Goal: Information Seeking & Learning: Learn about a topic

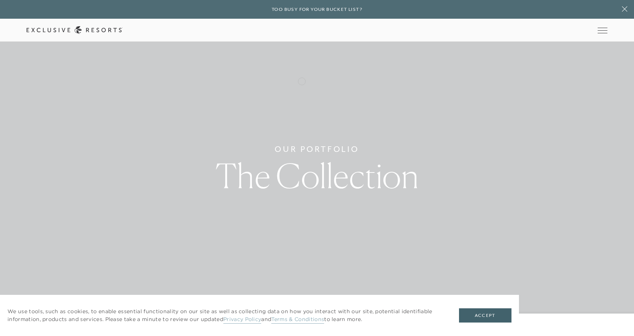
scroll to position [37, 0]
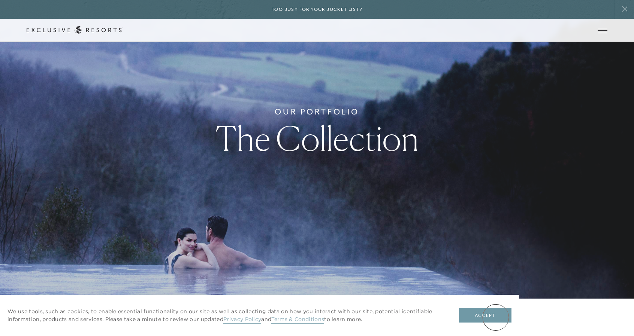
click at [495, 318] on button "Accept" at bounding box center [485, 316] width 52 height 14
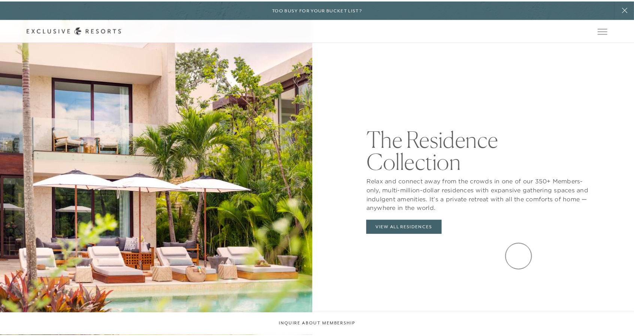
scroll to position [0, 0]
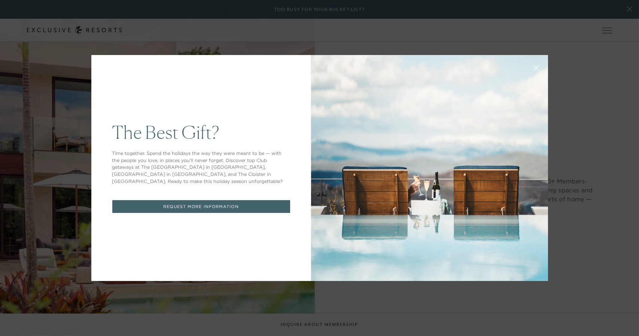
click at [533, 70] on icon at bounding box center [536, 68] width 6 height 6
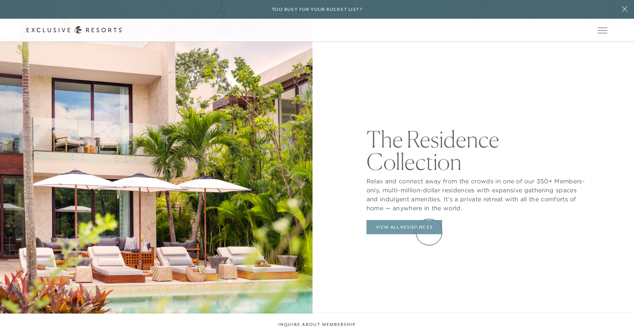
click at [429, 232] on link "View All Residences" at bounding box center [404, 227] width 76 height 14
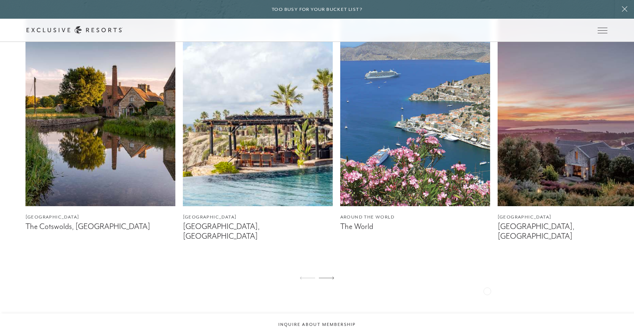
scroll to position [449, 0]
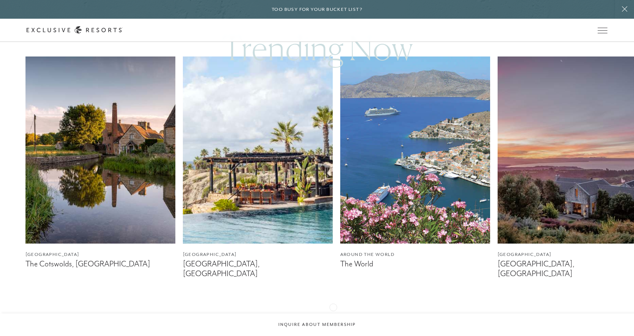
click at [333, 314] on icon at bounding box center [326, 315] width 15 height 3
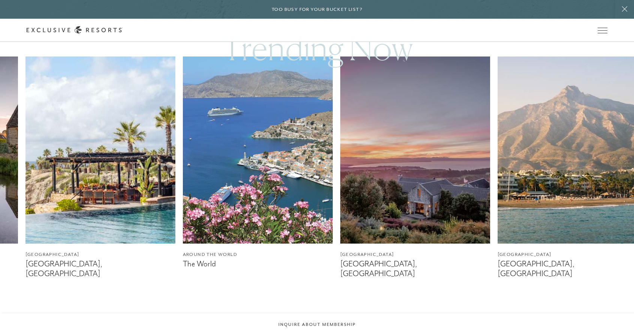
click at [333, 314] on icon at bounding box center [326, 315] width 15 height 3
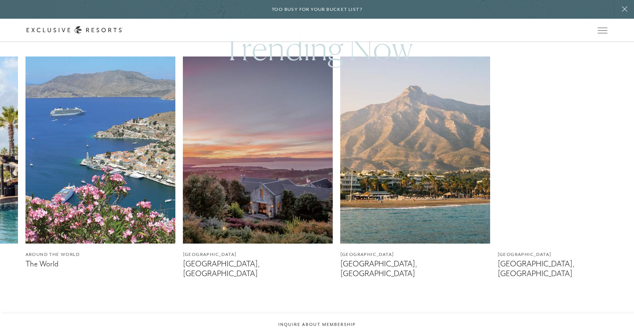
click at [298, 205] on img at bounding box center [258, 150] width 150 height 187
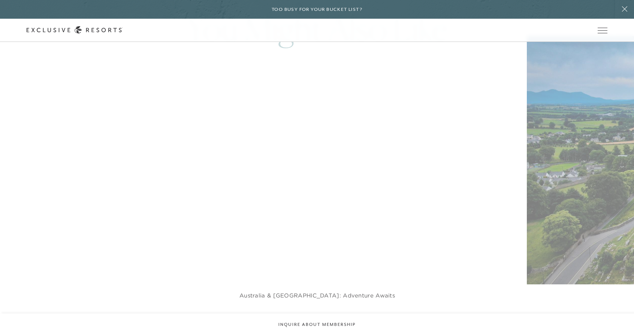
scroll to position [1573, 0]
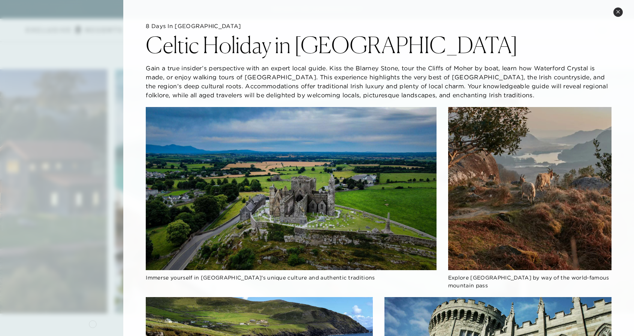
click at [92, 324] on div at bounding box center [317, 168] width 634 height 336
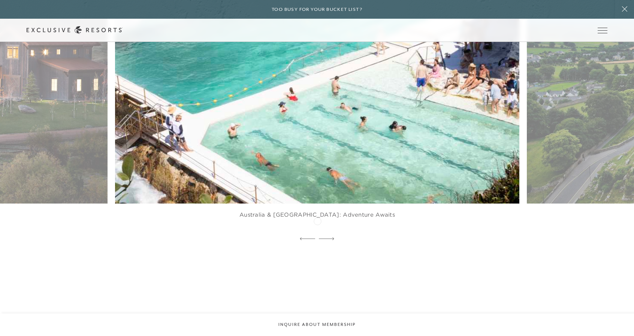
scroll to position [1685, 0]
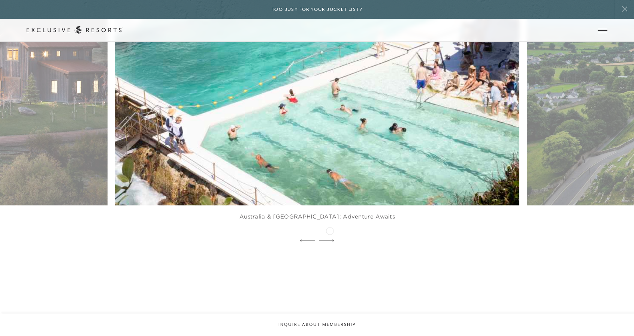
click at [330, 239] on icon at bounding box center [326, 240] width 15 height 3
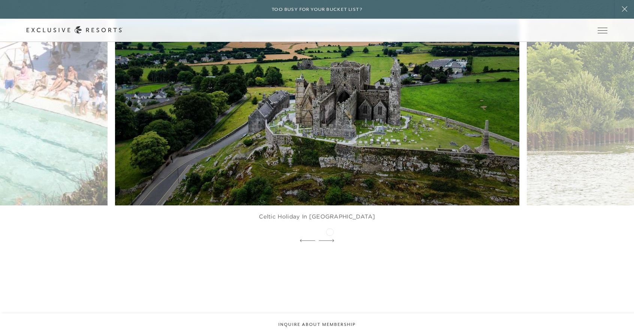
scroll to position [1610, 0]
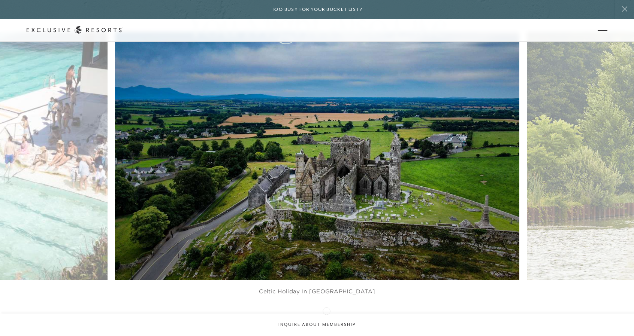
click at [326, 310] on div at bounding box center [326, 315] width 15 height 11
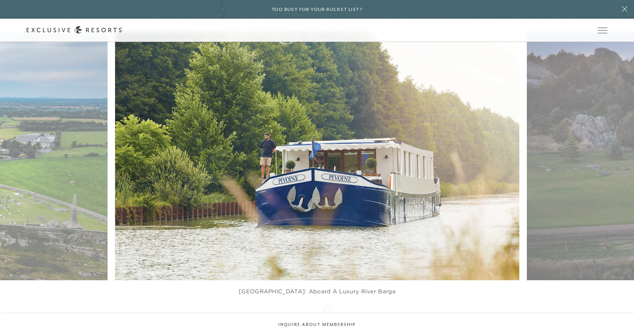
click at [327, 314] on icon at bounding box center [326, 315] width 15 height 3
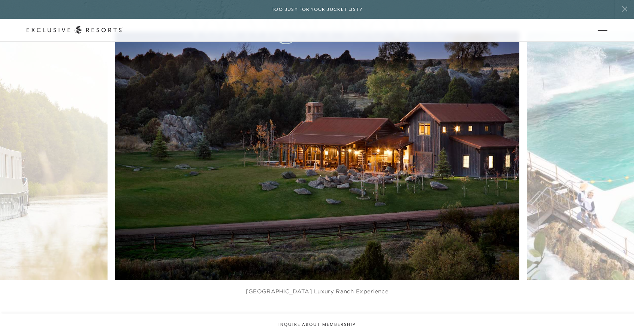
click at [338, 222] on img at bounding box center [330, 155] width 445 height 273
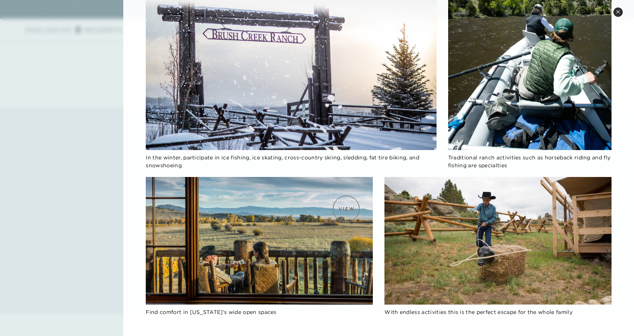
scroll to position [1011, 0]
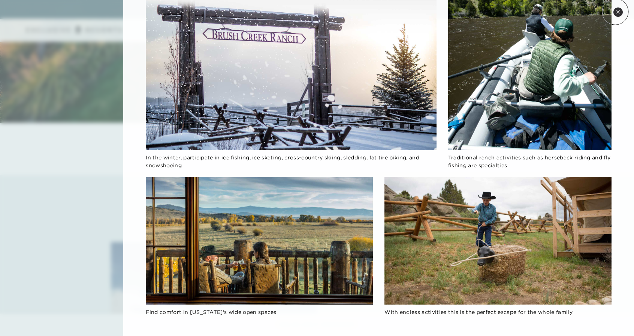
click at [615, 12] on button "Close quickview" at bounding box center [617, 11] width 9 height 9
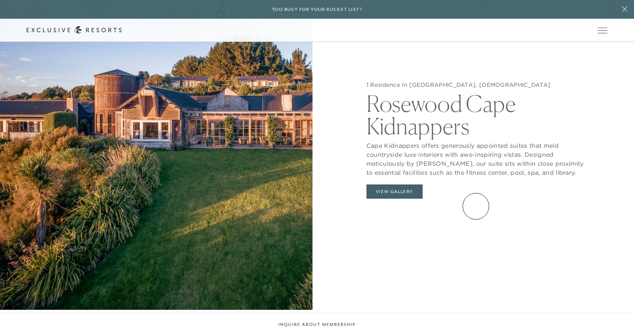
scroll to position [786, 0]
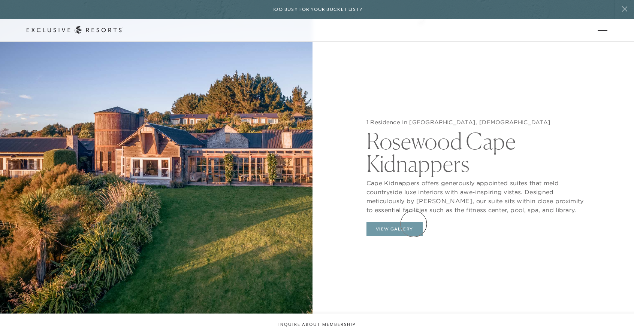
click at [410, 223] on button "View Gallery" at bounding box center [394, 229] width 56 height 14
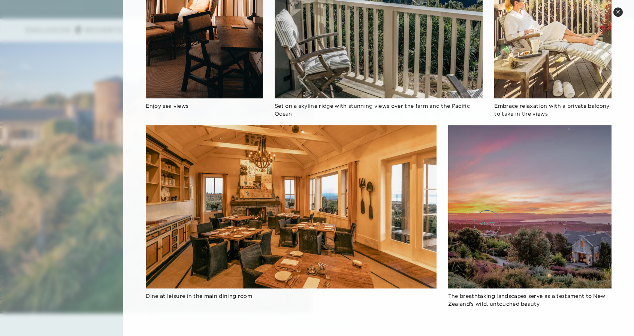
scroll to position [824, 0]
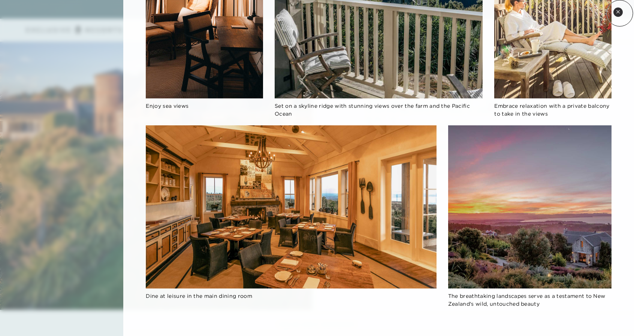
click at [619, 13] on icon at bounding box center [618, 12] width 4 height 4
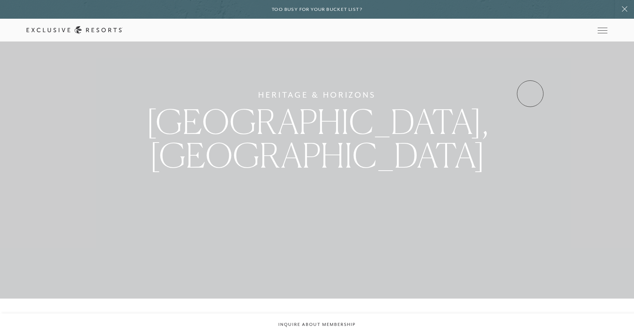
scroll to position [0, 0]
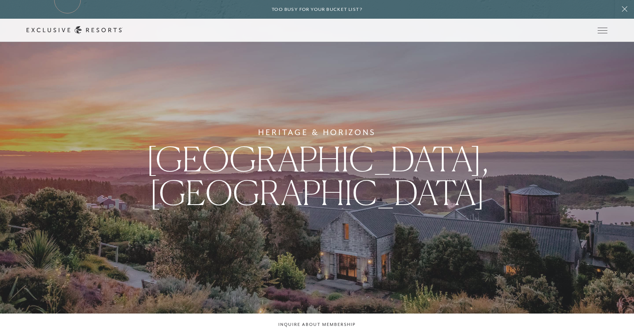
scroll to position [449, 0]
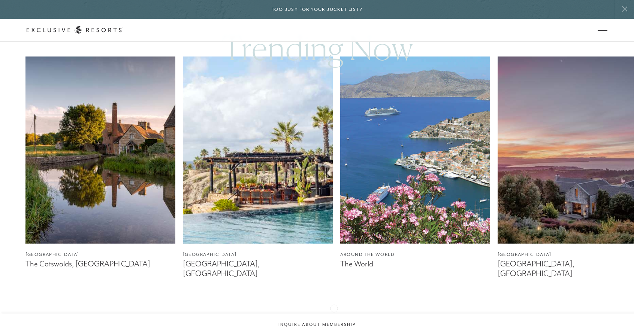
click at [333, 308] on div at bounding box center [326, 316] width 15 height 18
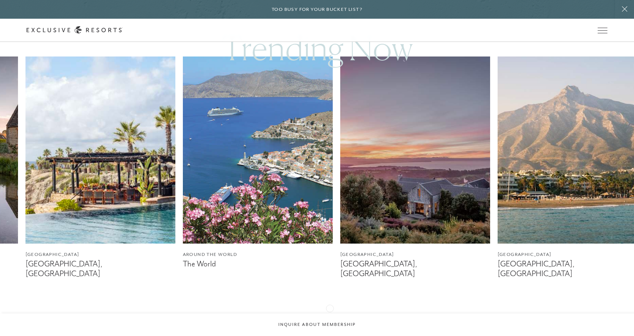
click at [330, 308] on div at bounding box center [326, 316] width 15 height 18
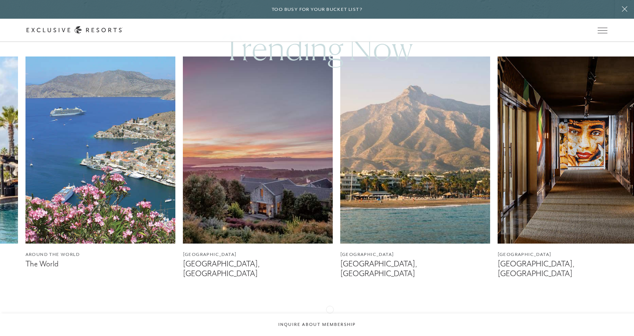
click at [330, 309] on div at bounding box center [326, 316] width 15 height 18
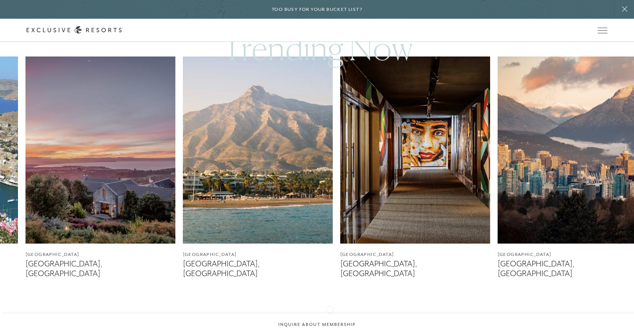
click at [330, 309] on div at bounding box center [326, 316] width 15 height 18
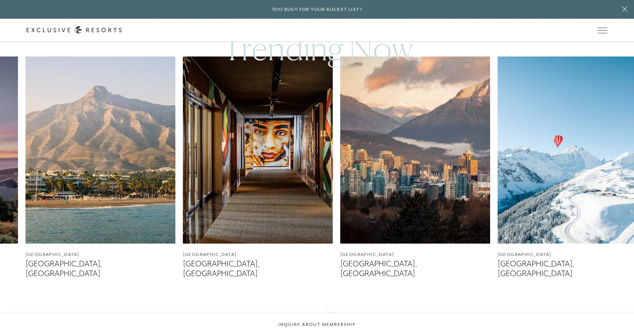
click at [330, 309] on div at bounding box center [326, 316] width 15 height 18
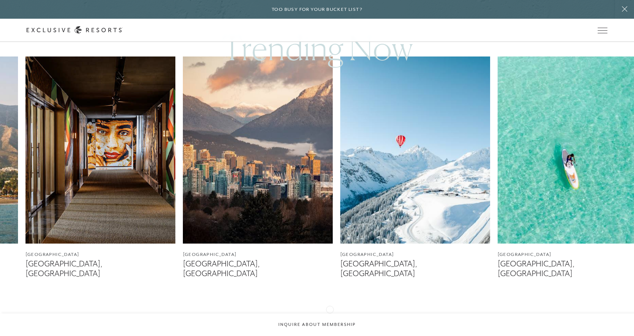
click at [330, 309] on div at bounding box center [326, 316] width 15 height 18
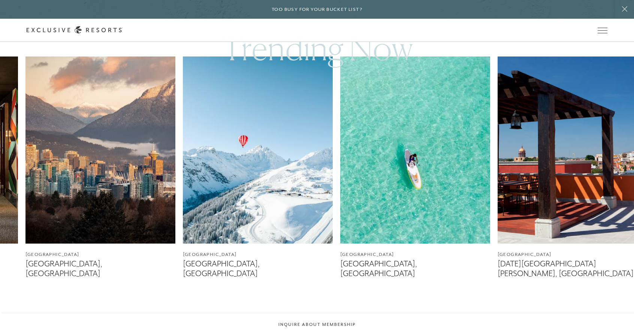
click at [394, 221] on img at bounding box center [415, 150] width 150 height 187
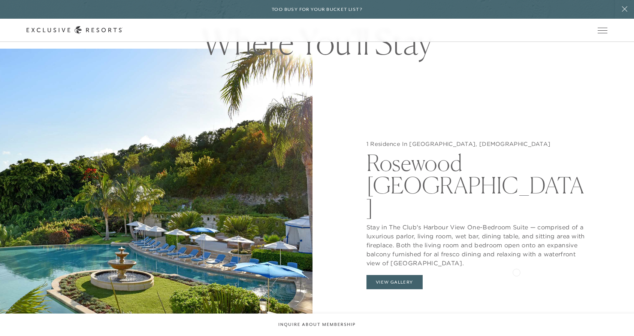
scroll to position [786, 0]
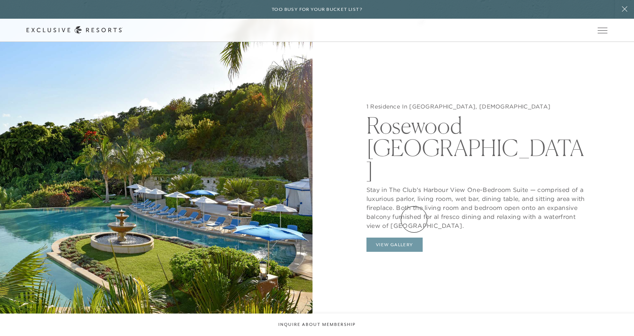
click at [414, 238] on button "View Gallery" at bounding box center [394, 245] width 56 height 14
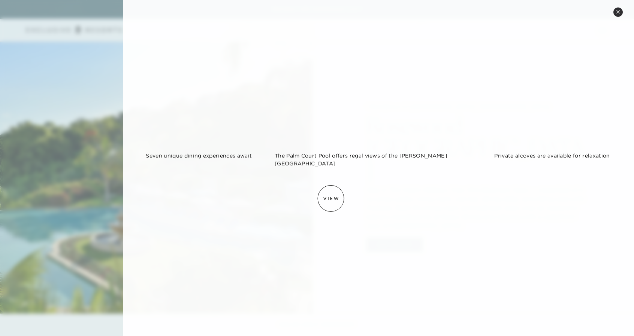
scroll to position [521, 0]
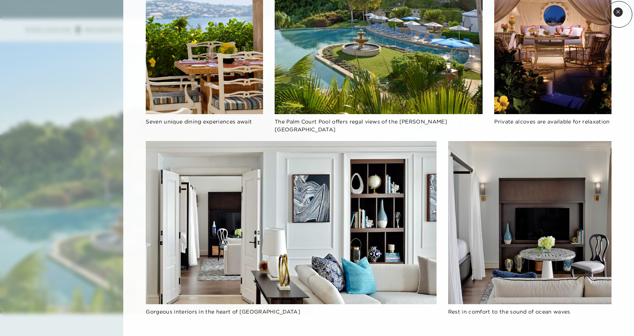
click at [616, 14] on button "Close quickview" at bounding box center [617, 11] width 9 height 9
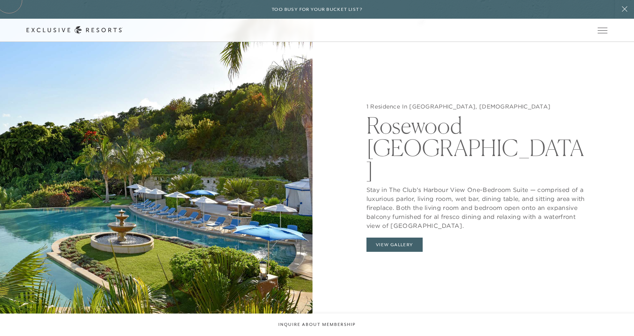
scroll to position [449, 0]
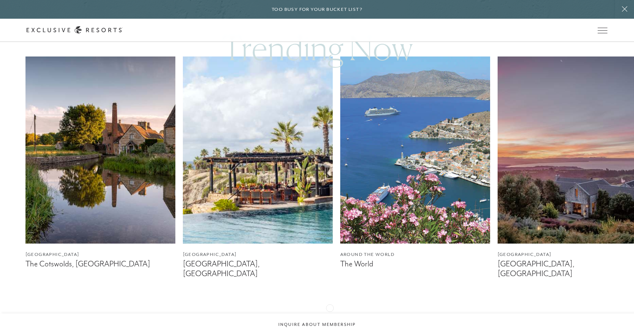
click at [330, 314] on icon at bounding box center [326, 315] width 15 height 3
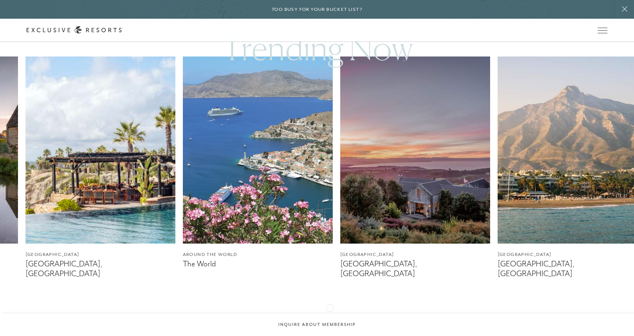
click at [330, 314] on icon at bounding box center [326, 315] width 15 height 3
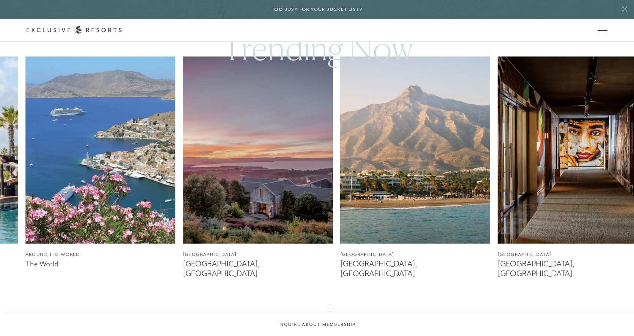
click at [330, 314] on icon at bounding box center [326, 315] width 15 height 3
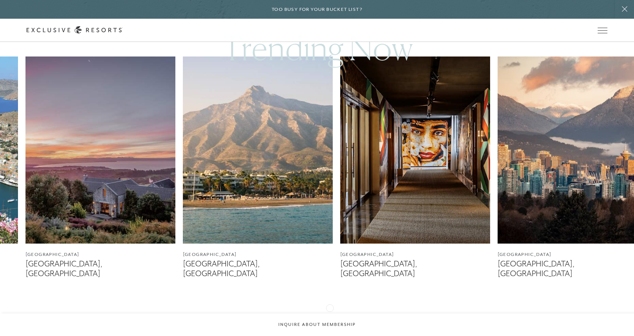
click at [330, 314] on icon at bounding box center [326, 315] width 15 height 3
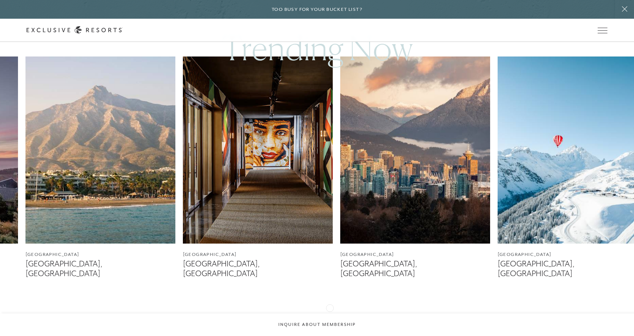
click at [330, 314] on icon at bounding box center [326, 315] width 15 height 3
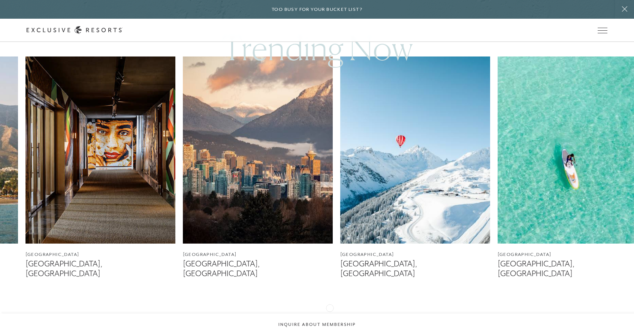
click at [330, 314] on icon at bounding box center [326, 315] width 15 height 3
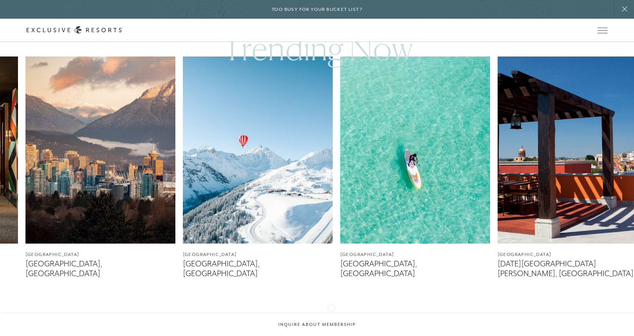
click at [331, 314] on icon at bounding box center [326, 315] width 15 height 3
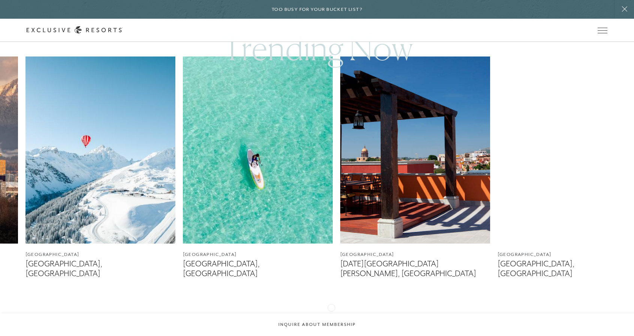
click at [331, 314] on icon at bounding box center [326, 315] width 15 height 3
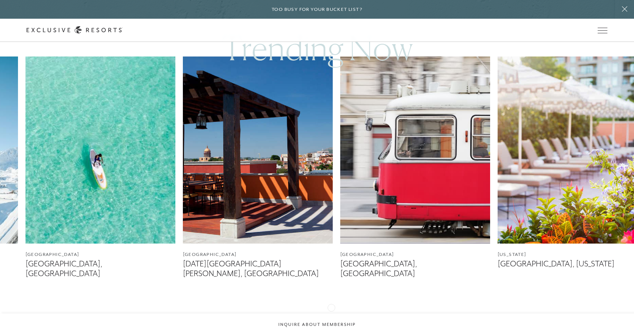
click at [331, 314] on icon at bounding box center [326, 315] width 15 height 3
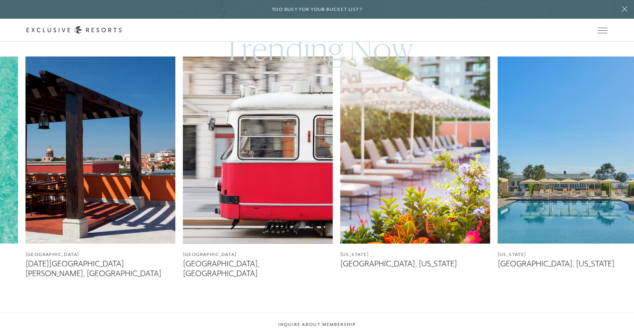
click at [331, 314] on icon at bounding box center [326, 315] width 15 height 3
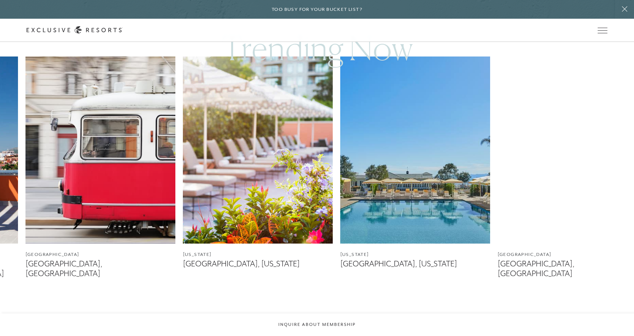
click at [331, 314] on icon at bounding box center [326, 315] width 15 height 3
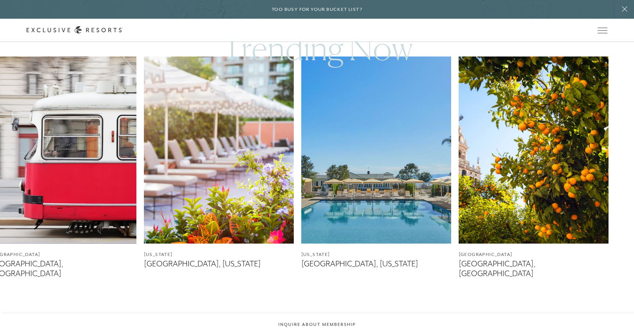
click at [331, 314] on icon at bounding box center [326, 315] width 15 height 3
click at [301, 314] on icon at bounding box center [307, 315] width 15 height 3
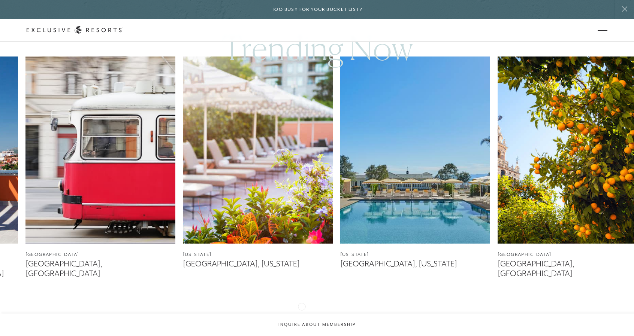
click at [301, 314] on icon at bounding box center [307, 315] width 15 height 3
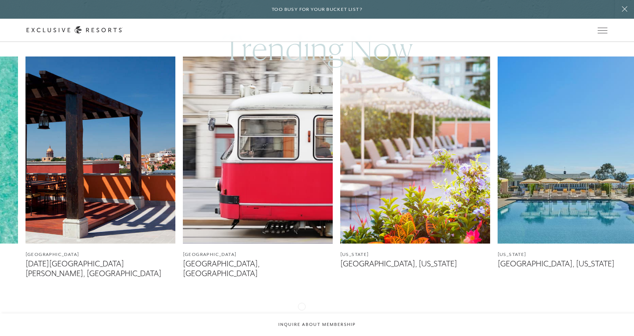
click at [301, 314] on icon at bounding box center [307, 315] width 15 height 3
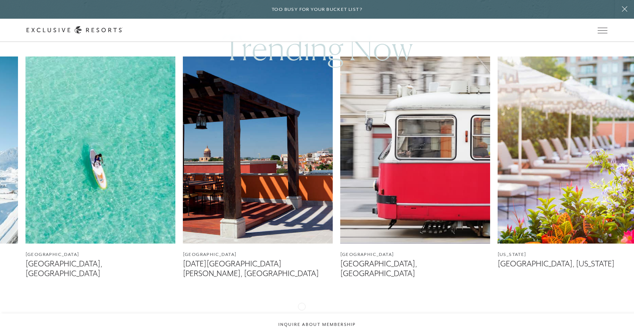
click at [301, 314] on icon at bounding box center [307, 315] width 15 height 3
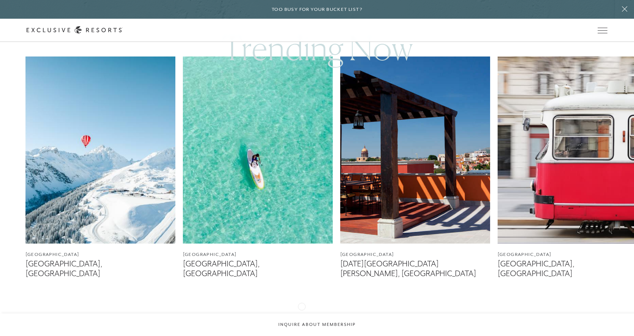
click at [301, 314] on icon at bounding box center [307, 315] width 15 height 3
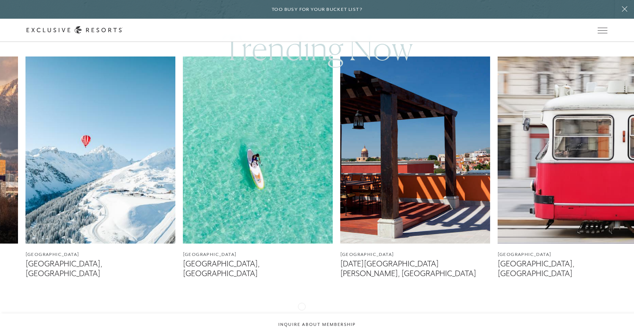
click at [301, 314] on icon at bounding box center [307, 315] width 15 height 3
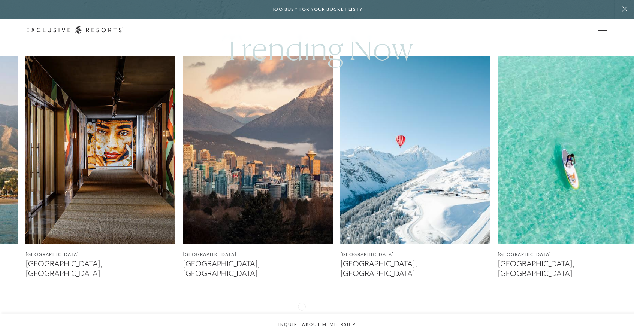
click at [301, 314] on icon at bounding box center [307, 315] width 15 height 3
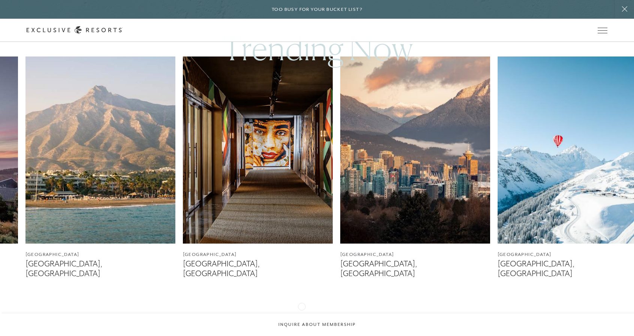
click at [301, 314] on icon at bounding box center [307, 315] width 15 height 3
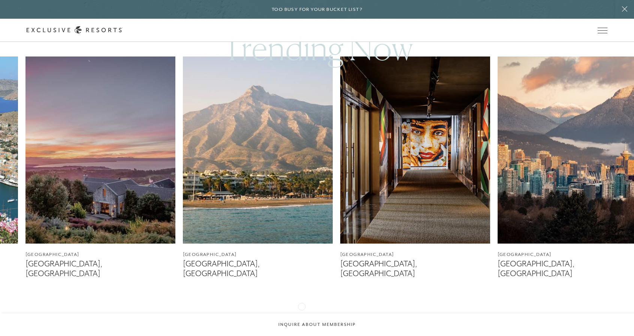
click at [301, 314] on icon at bounding box center [307, 315] width 15 height 3
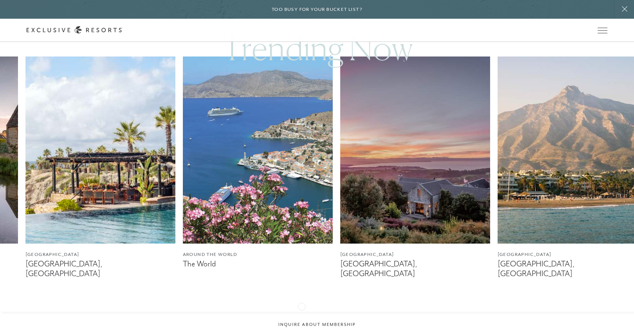
click at [301, 314] on icon at bounding box center [307, 315] width 15 height 3
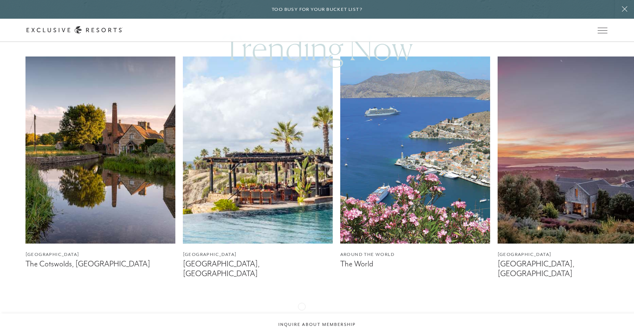
click at [301, 314] on icon at bounding box center [307, 315] width 15 height 3
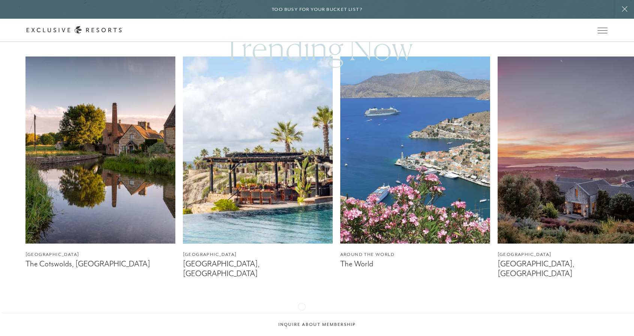
click at [301, 314] on icon at bounding box center [307, 315] width 15 height 3
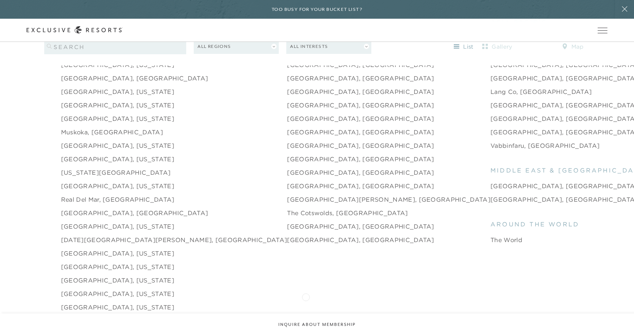
scroll to position [1086, 0]
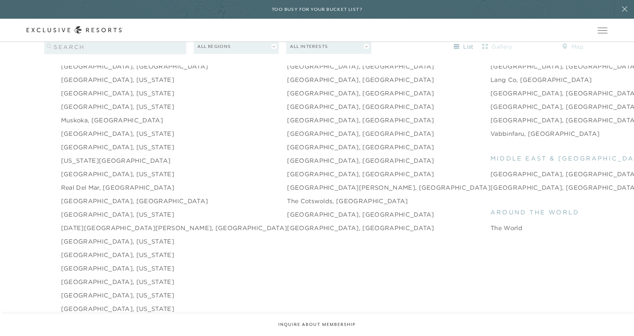
click at [107, 251] on link "[GEOGRAPHIC_DATA], [US_STATE]" at bounding box center [117, 255] width 113 height 9
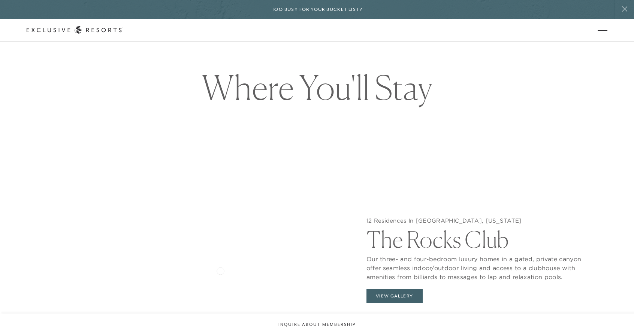
scroll to position [749, 0]
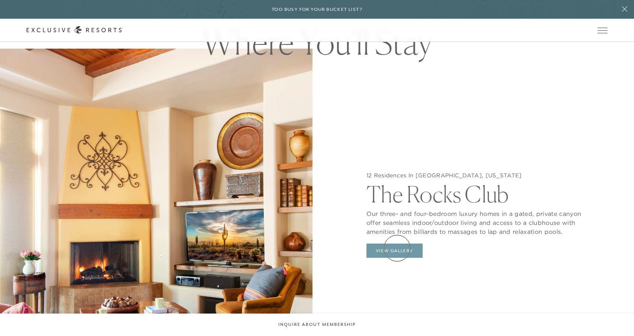
click at [397, 248] on button "View Gallery" at bounding box center [394, 251] width 56 height 14
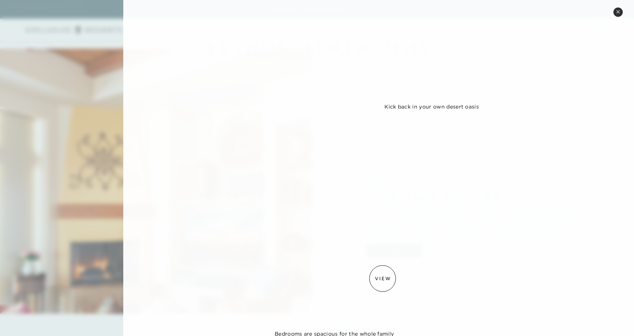
scroll to position [330, 0]
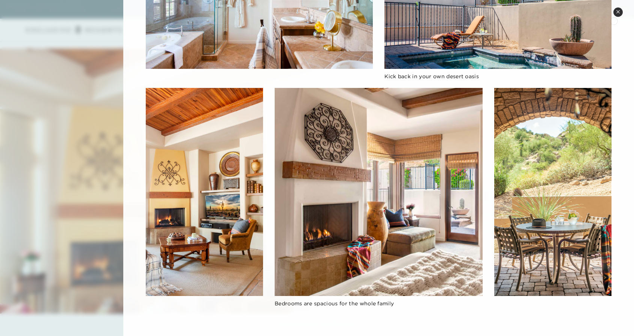
click at [615, 19] on div "[GEOGRAPHIC_DATA], [US_STATE] The Rocks Club Our three- and four-bedroom luxury…" at bounding box center [378, 4] width 510 height 668
click at [617, 15] on button "Close quickview" at bounding box center [617, 11] width 9 height 9
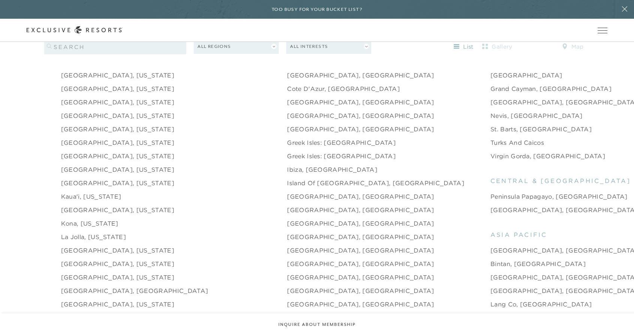
scroll to position [824, 0]
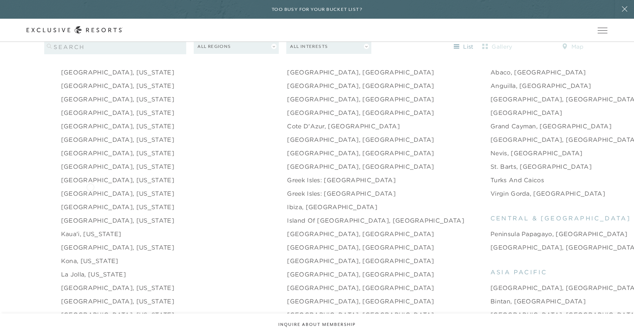
click at [90, 189] on link "[GEOGRAPHIC_DATA], [US_STATE]" at bounding box center [117, 193] width 113 height 9
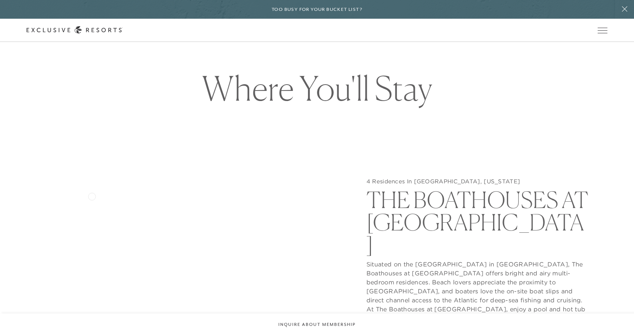
scroll to position [786, 0]
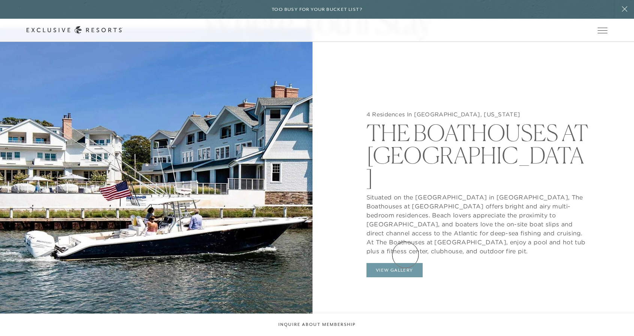
click at [405, 263] on button "View Gallery" at bounding box center [394, 270] width 56 height 14
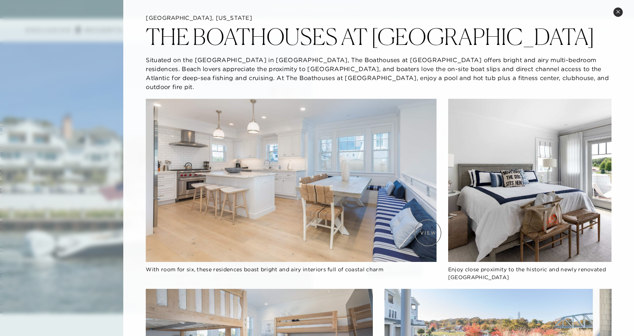
scroll to position [0, 0]
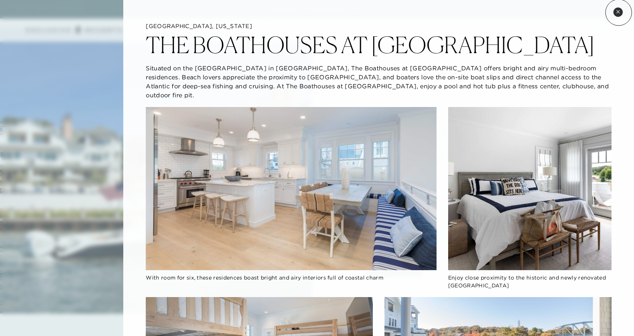
click at [618, 12] on icon at bounding box center [617, 11] width 3 height 3
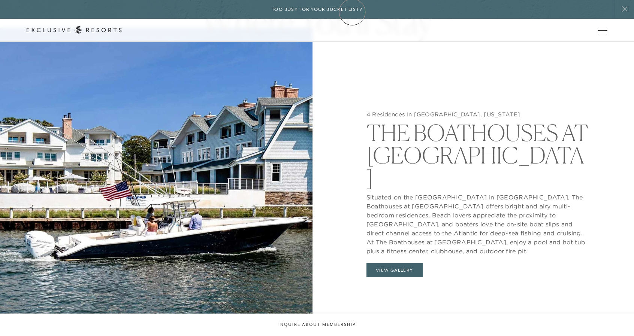
click at [352, 12] on h6 "Too busy for your bucket list?" at bounding box center [316, 9] width 91 height 7
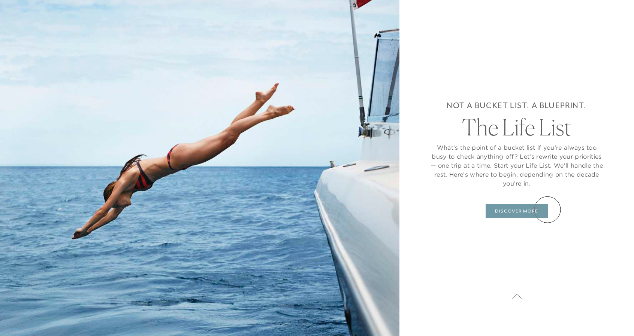
click at [547, 210] on link "DISCOVER MORE" at bounding box center [516, 211] width 62 height 14
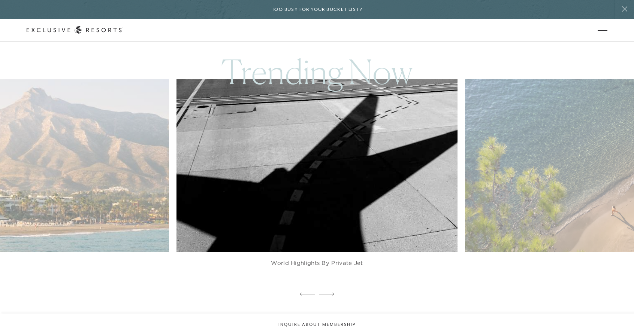
scroll to position [637, 0]
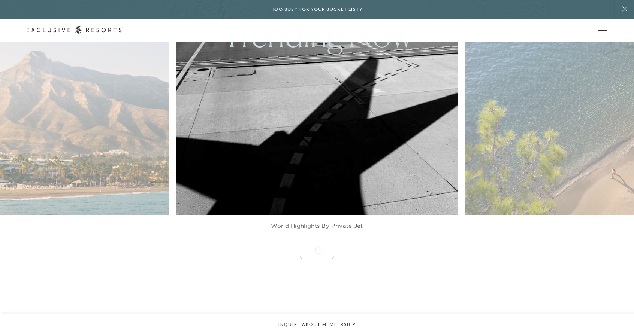
click at [322, 256] on icon at bounding box center [326, 257] width 15 height 3
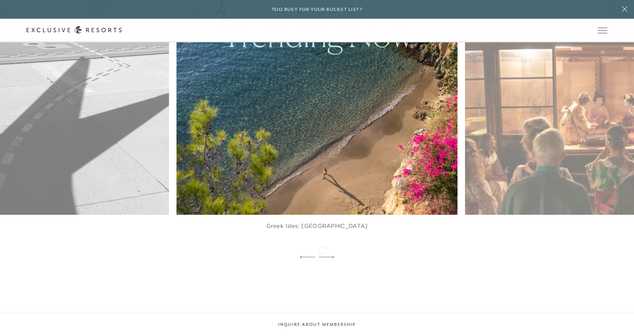
click at [322, 256] on icon at bounding box center [326, 257] width 15 height 3
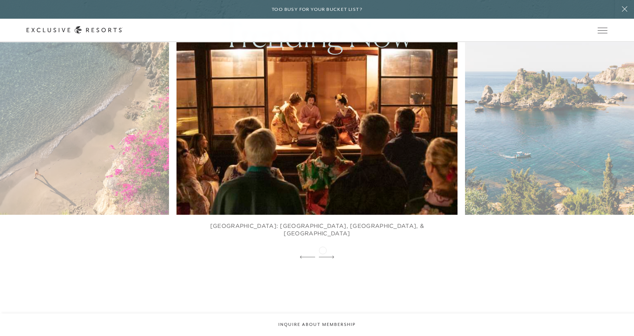
click at [322, 256] on icon at bounding box center [326, 257] width 15 height 3
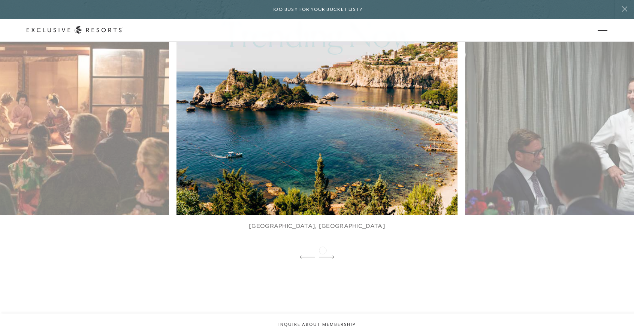
click at [322, 256] on icon at bounding box center [326, 257] width 15 height 3
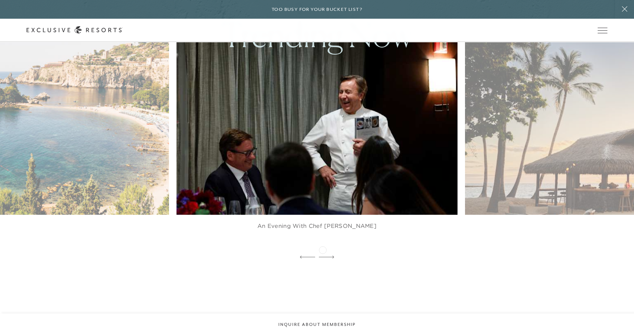
click at [322, 256] on icon at bounding box center [326, 257] width 15 height 3
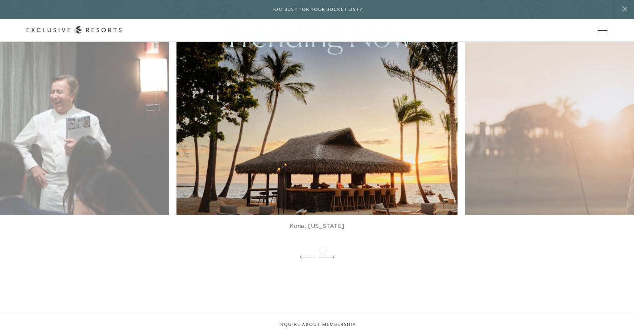
click at [322, 256] on icon at bounding box center [326, 257] width 15 height 3
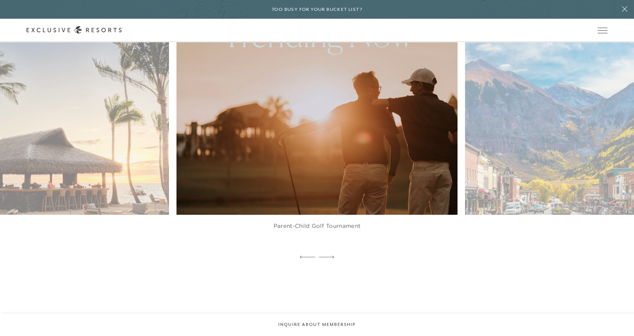
click at [322, 256] on icon at bounding box center [326, 257] width 15 height 3
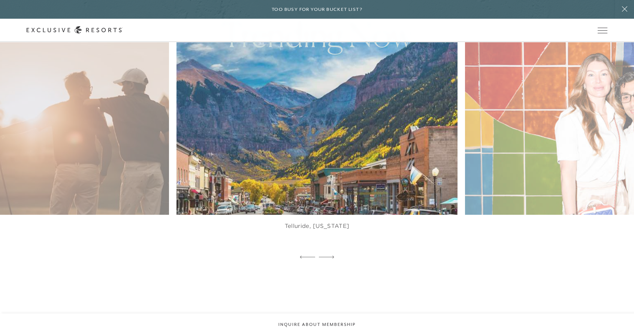
click at [322, 256] on icon at bounding box center [326, 257] width 15 height 3
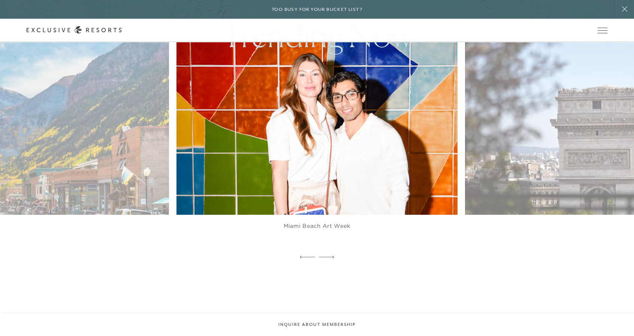
click at [322, 256] on icon at bounding box center [326, 257] width 15 height 3
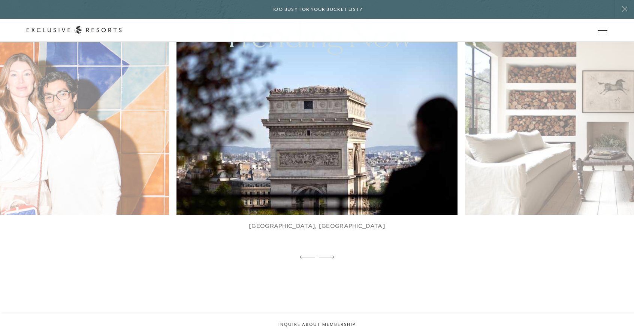
click at [322, 256] on icon at bounding box center [326, 257] width 15 height 3
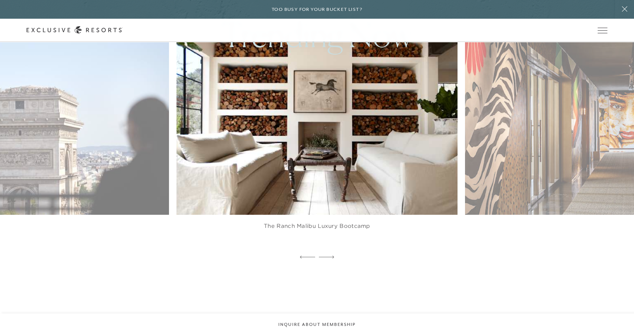
click at [322, 256] on icon at bounding box center [326, 257] width 15 height 3
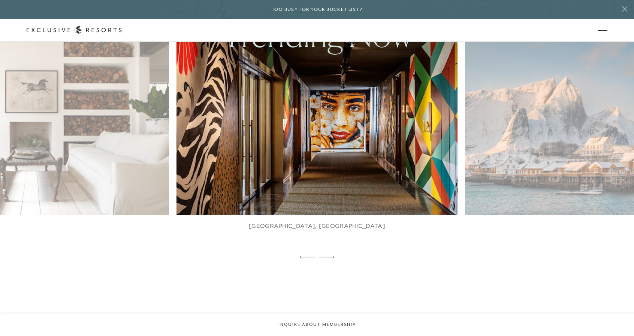
click at [322, 256] on icon at bounding box center [326, 257] width 15 height 3
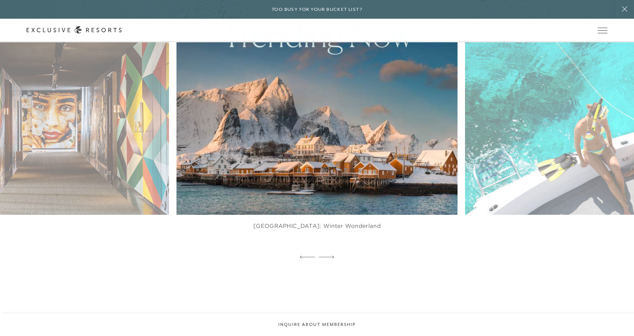
click at [322, 256] on icon at bounding box center [326, 257] width 15 height 3
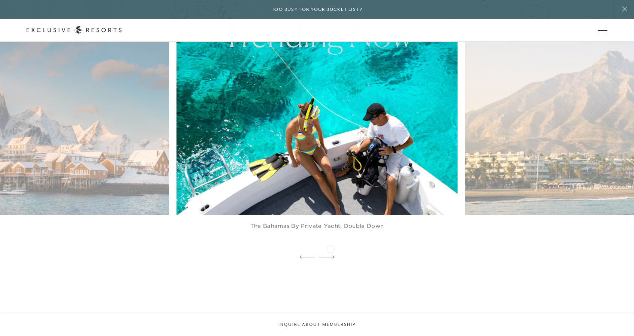
click at [330, 252] on div at bounding box center [326, 257] width 15 height 11
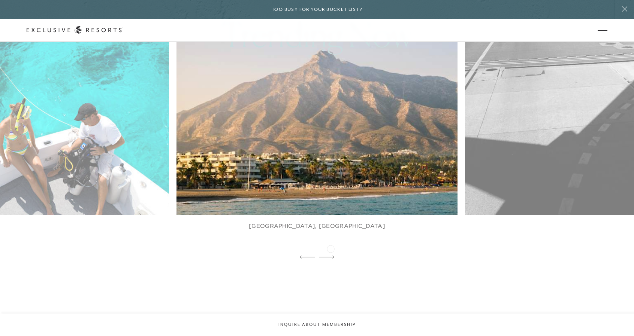
click at [330, 252] on div at bounding box center [326, 257] width 15 height 11
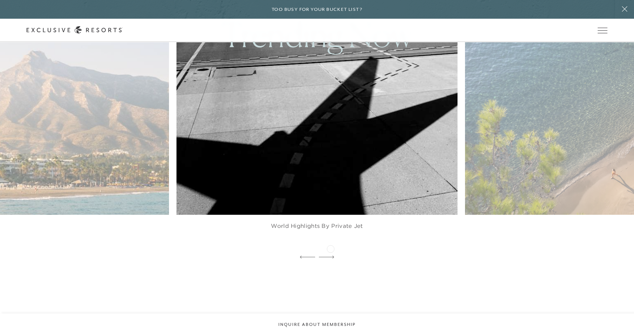
click at [330, 252] on div at bounding box center [326, 257] width 15 height 11
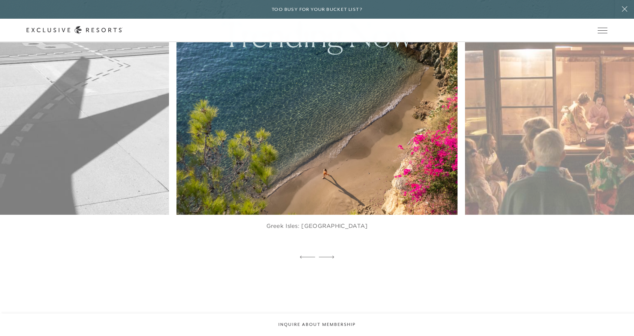
click at [330, 252] on div at bounding box center [326, 257] width 15 height 11
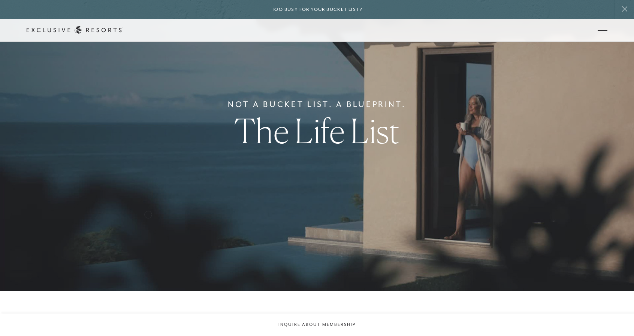
scroll to position [0, 0]
